Goal: Information Seeking & Learning: Find specific fact

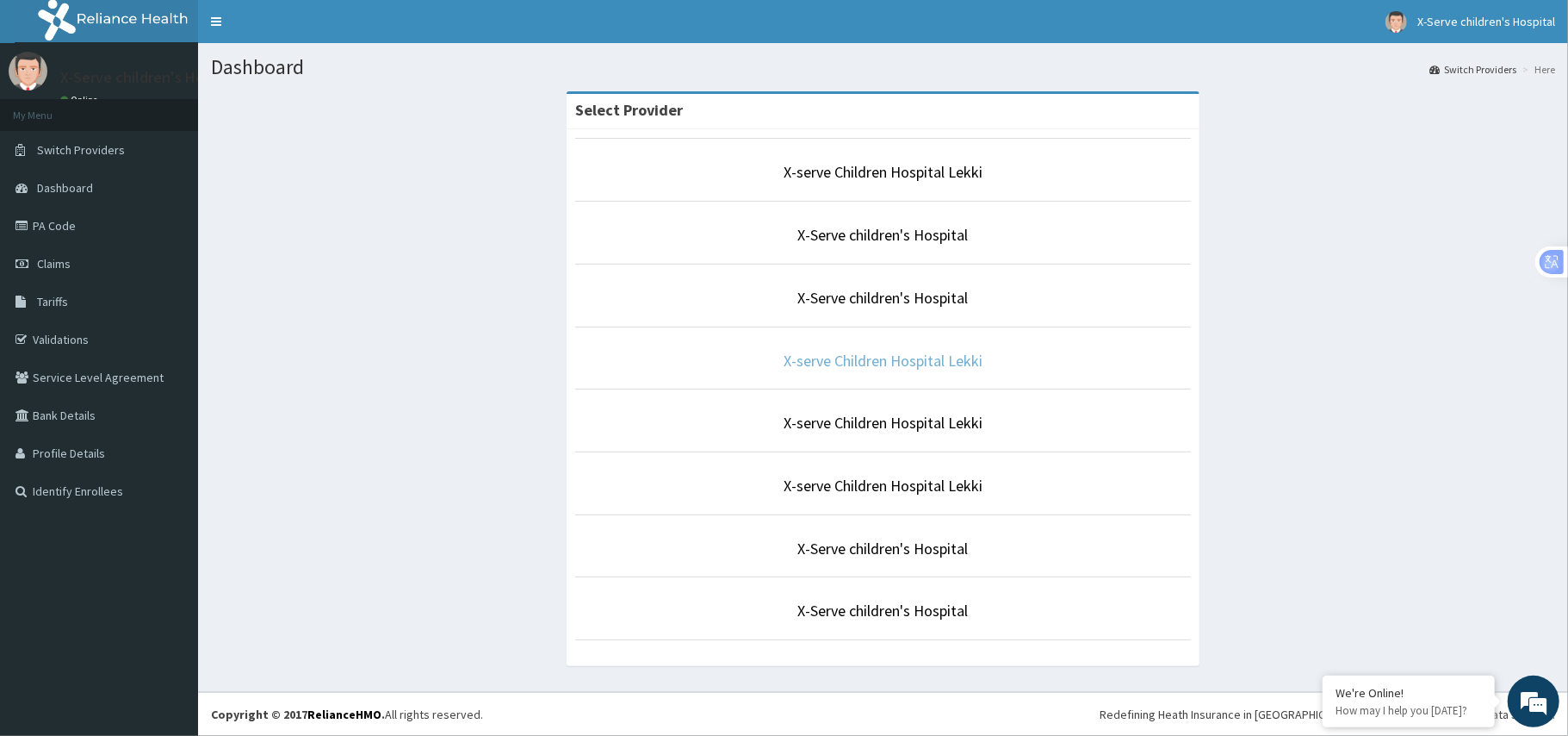
click at [902, 359] on link "X-serve Children Hospital Lekki" at bounding box center [882, 360] width 199 height 20
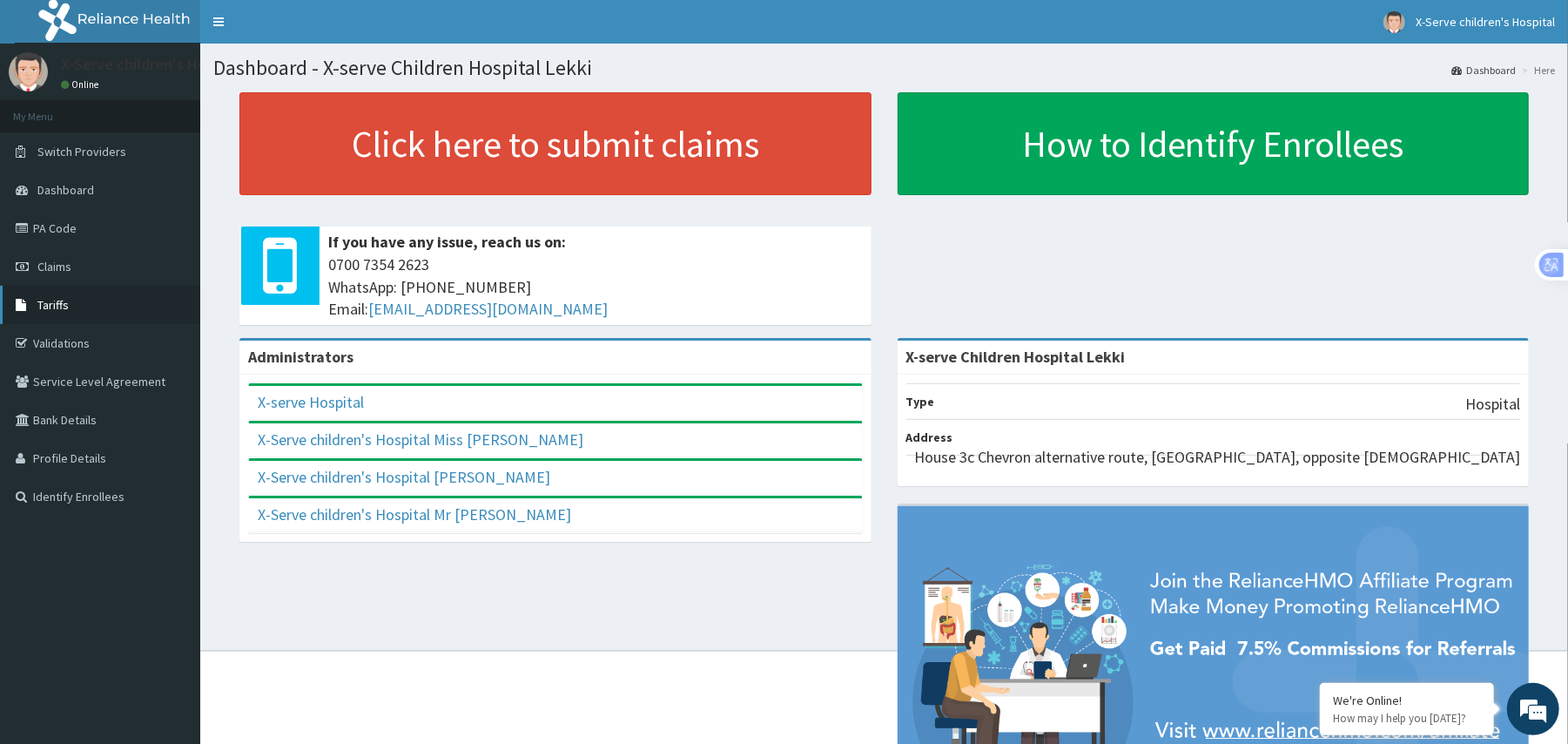
click at [60, 305] on span "Tariffs" at bounding box center [53, 305] width 31 height 16
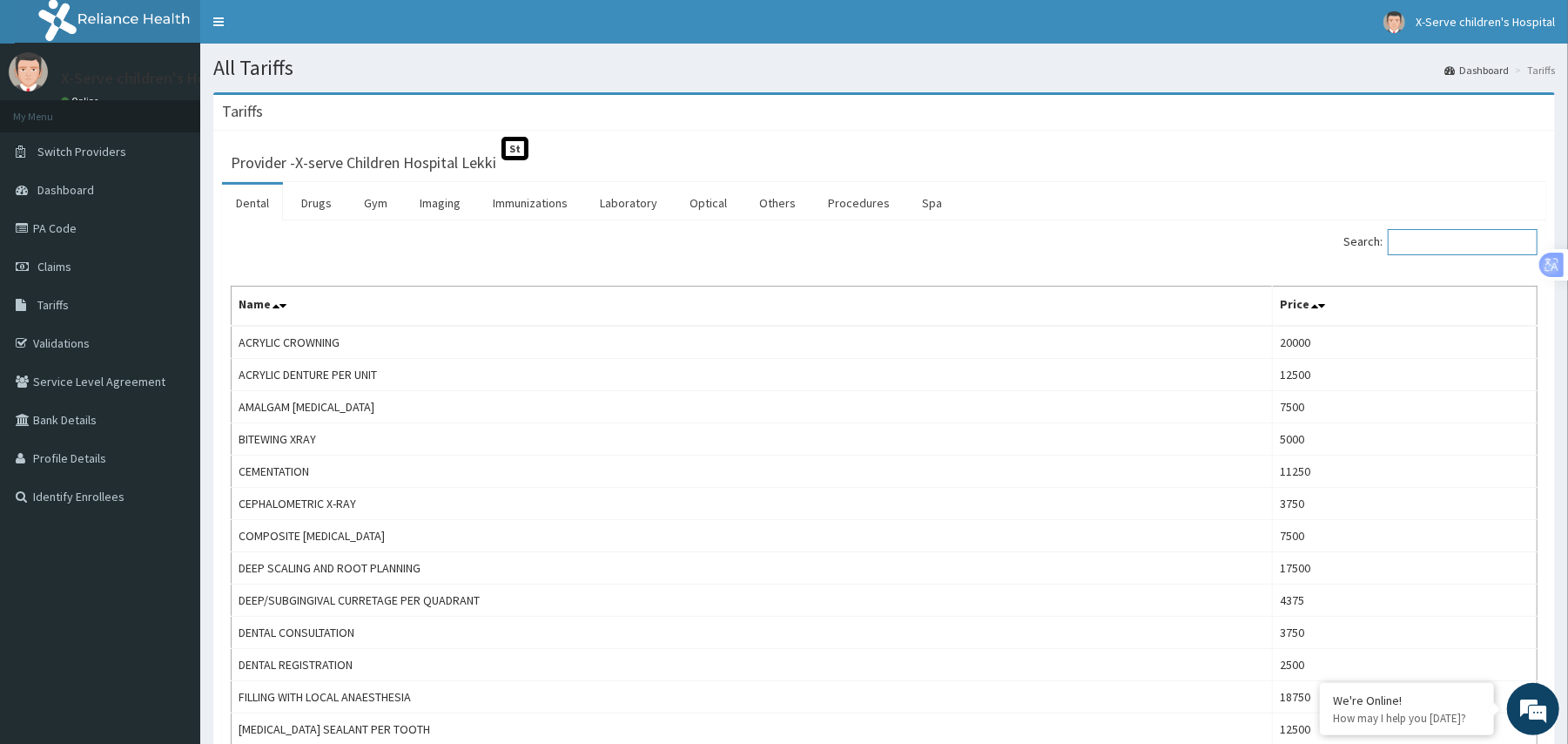
click at [1457, 237] on input "Search:" at bounding box center [1462, 242] width 149 height 26
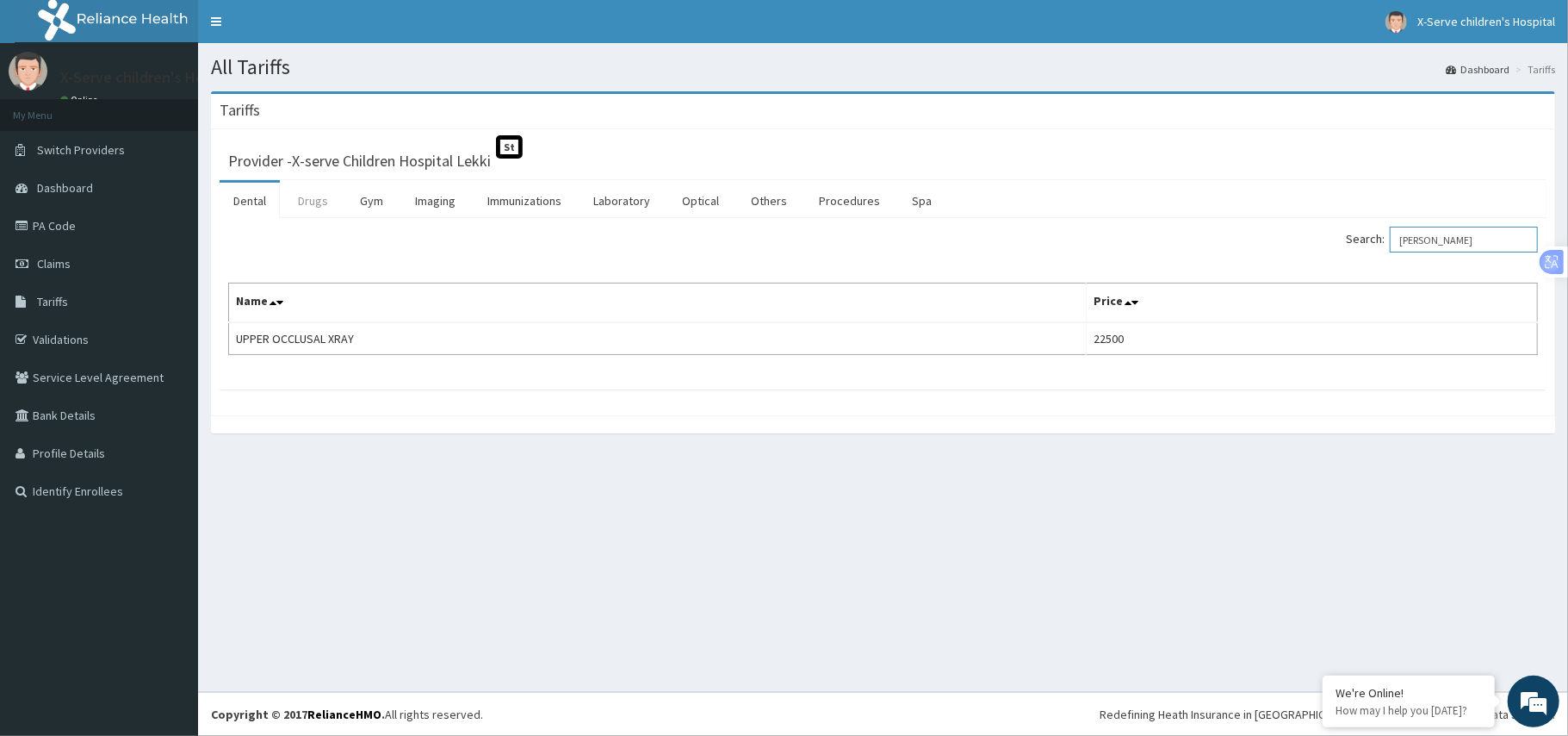
type input "[PERSON_NAME]"
click at [314, 201] on link "Drugs" at bounding box center [313, 201] width 58 height 36
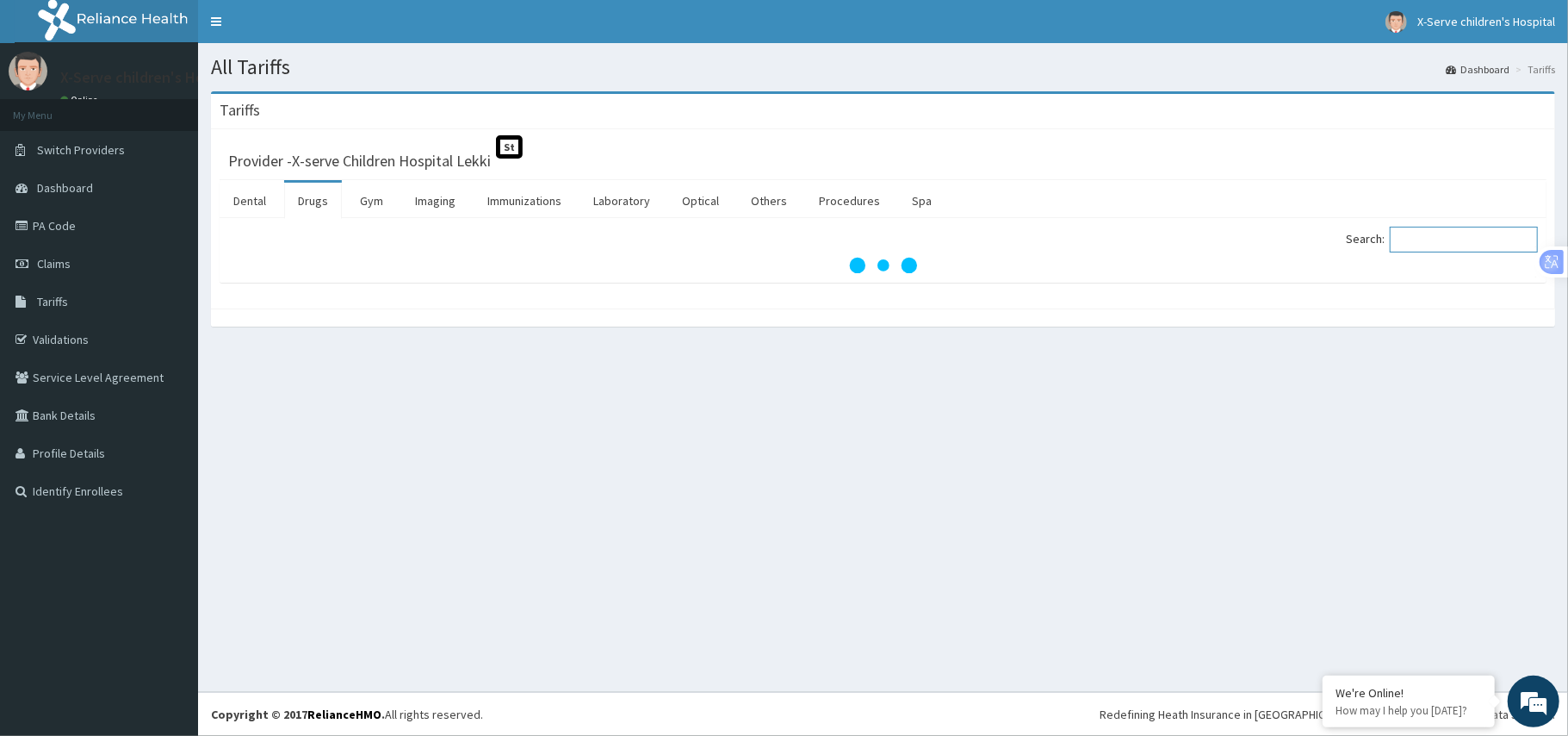
click at [1434, 251] on input "Search:" at bounding box center [1463, 239] width 148 height 26
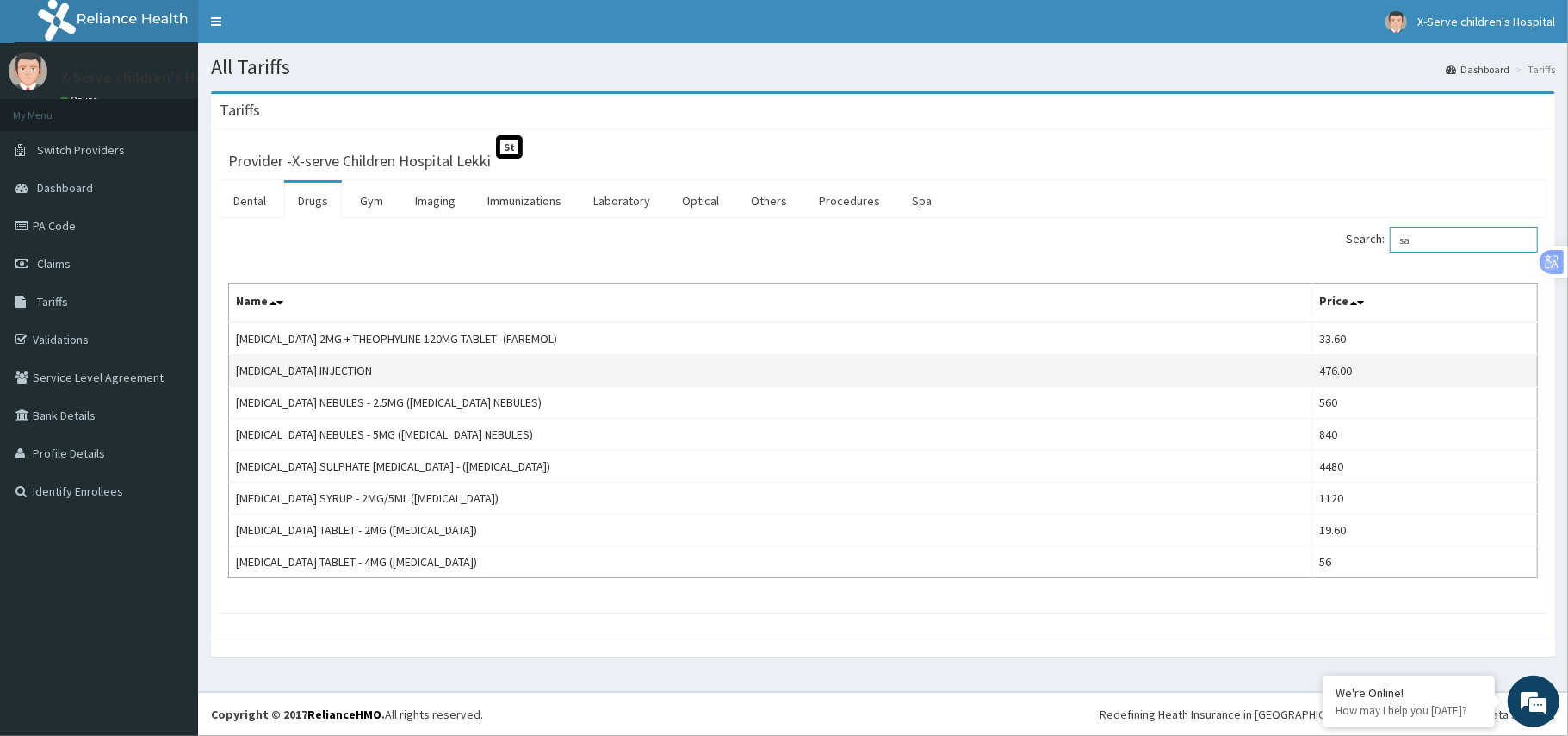
type input "s"
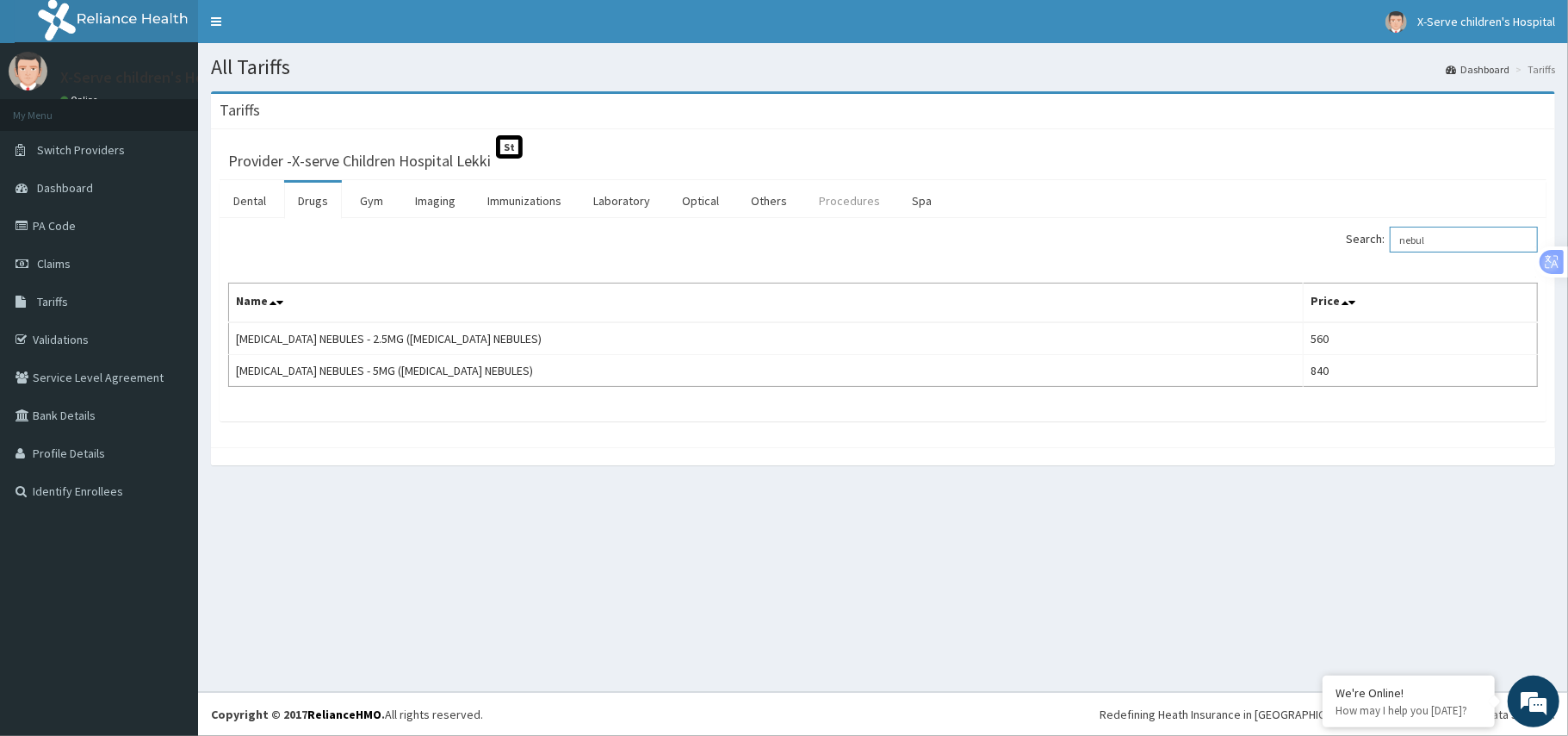
type input "nebul"
click at [874, 208] on link "Procedures" at bounding box center [850, 201] width 88 height 36
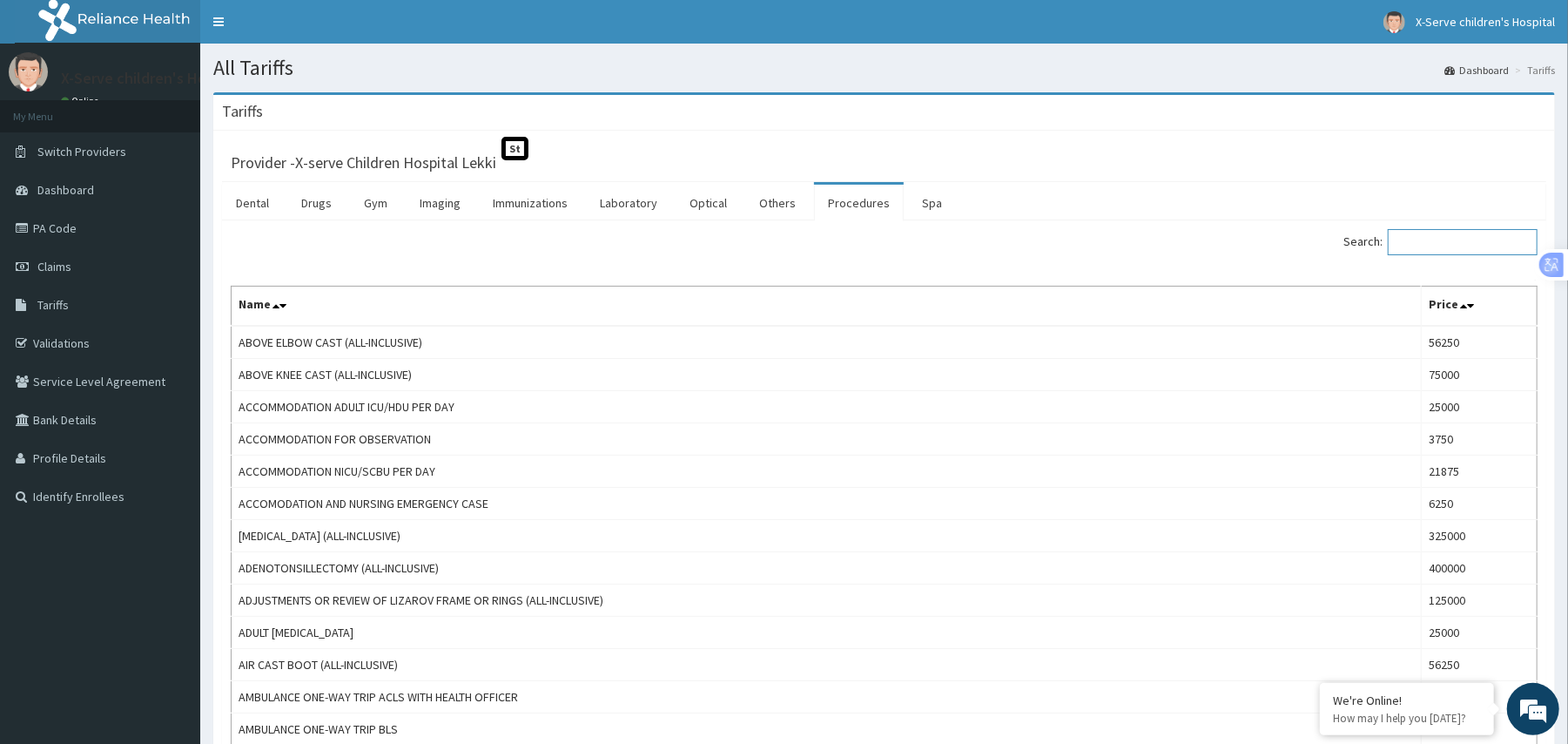
click at [1466, 245] on input "Search:" at bounding box center [1462, 242] width 149 height 26
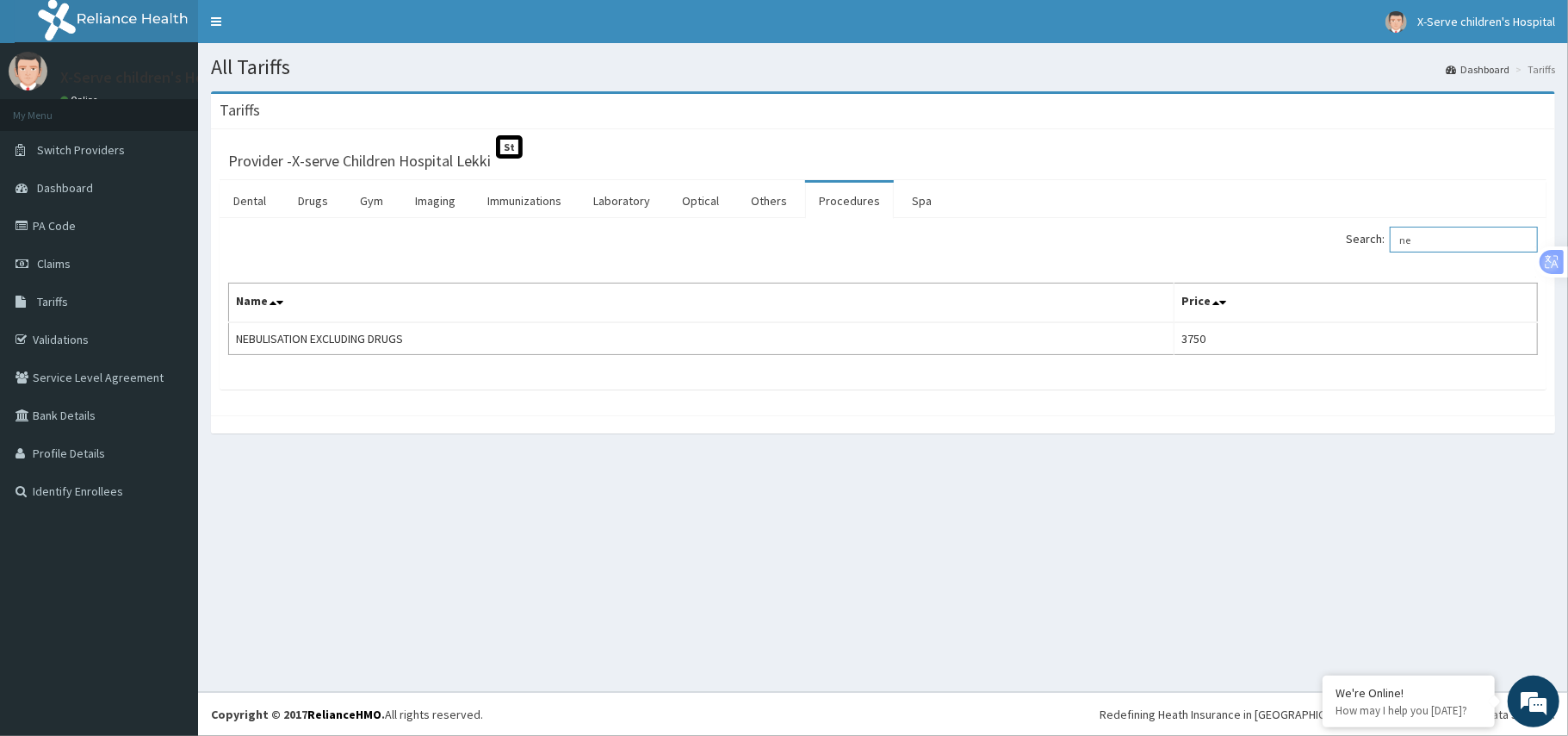
type input "n"
type input "s"
